Goal: Task Accomplishment & Management: Manage account settings

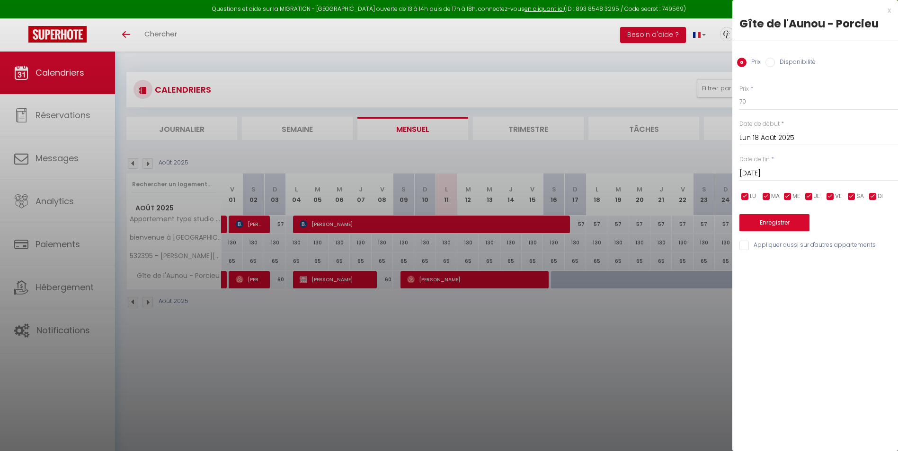
select select
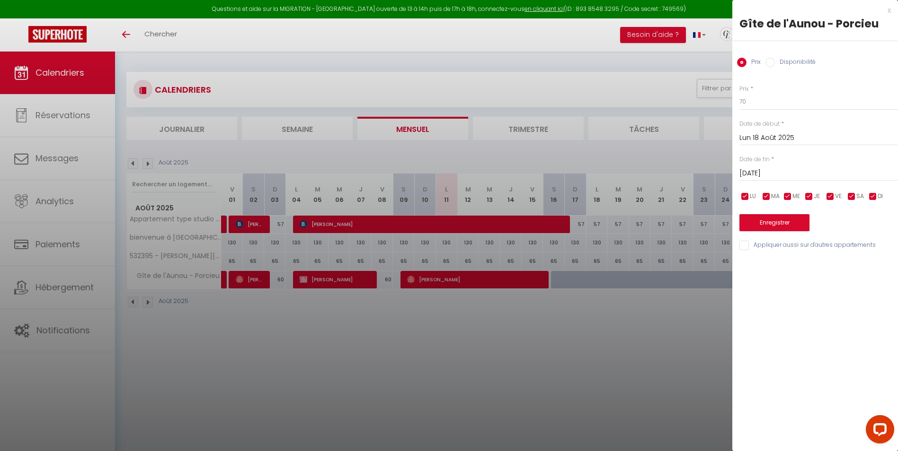
click at [355, 278] on div at bounding box center [449, 225] width 898 height 451
select select
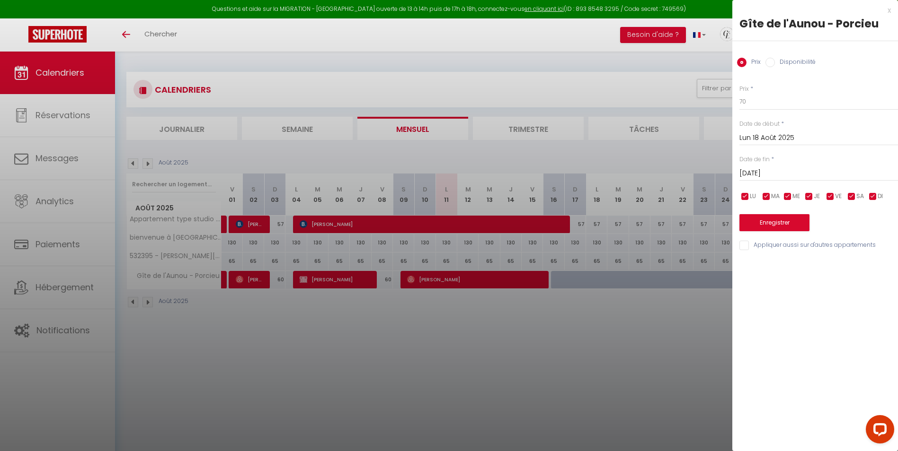
select select
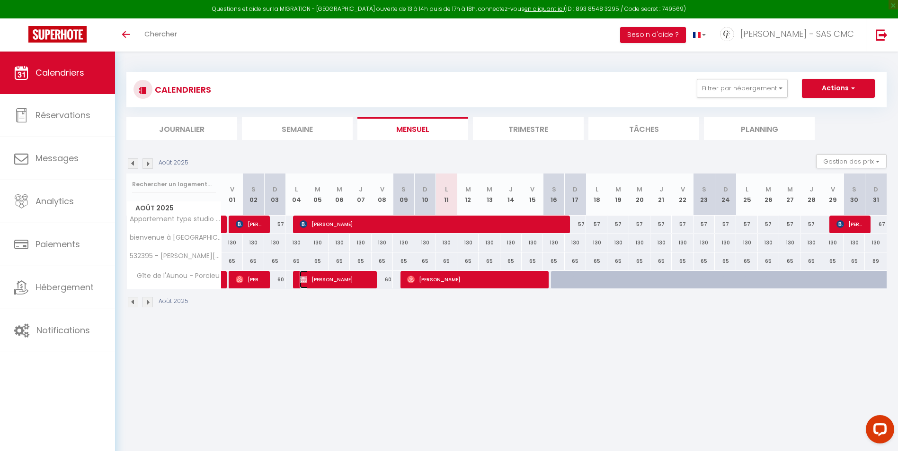
click at [355, 278] on span "[PERSON_NAME]" at bounding box center [334, 280] width 71 height 18
select select "OK"
select select "KO"
select select "0"
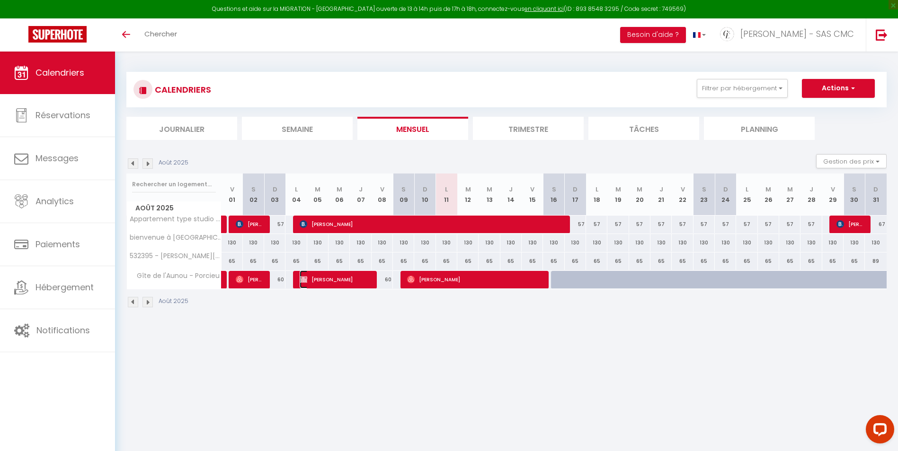
select select "1"
select select
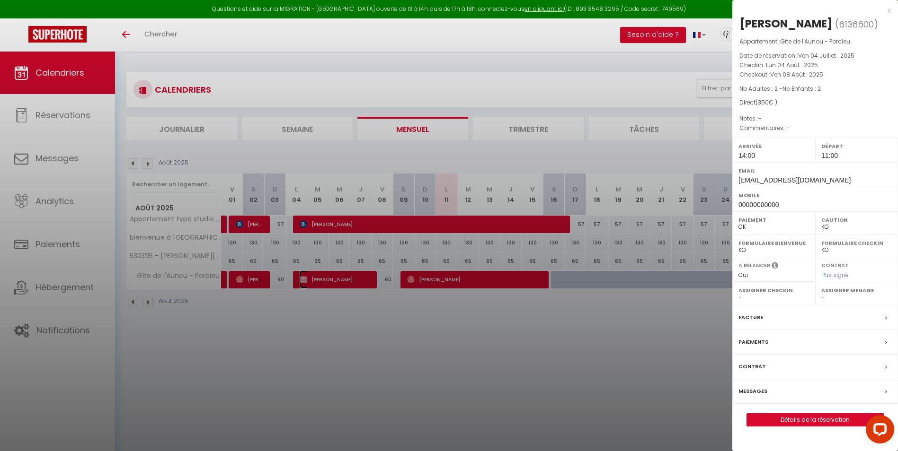
scroll to position [42, 0]
